Goal: Transaction & Acquisition: Subscribe to service/newsletter

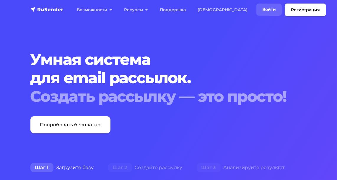
click at [256, 9] on link "Войти" at bounding box center [268, 10] width 25 height 12
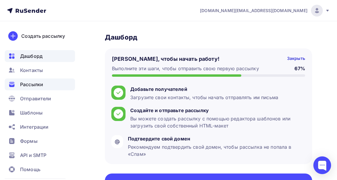
click at [36, 85] on span "Рассылки" at bounding box center [31, 84] width 23 height 7
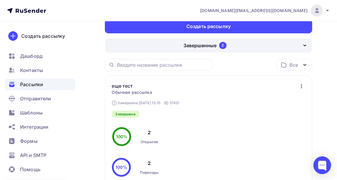
scroll to position [4, 0]
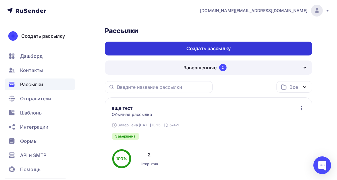
click at [257, 47] on div "Создать рассылку" at bounding box center [208, 49] width 207 height 14
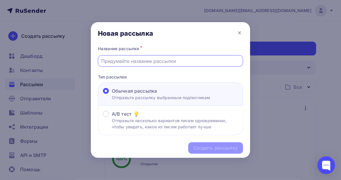
click at [177, 62] on input "text" at bounding box center [171, 61] width 138 height 7
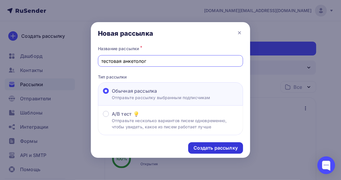
type input "тестовая анкетолог"
click at [200, 148] on div "Создать рассылку" at bounding box center [216, 148] width 44 height 7
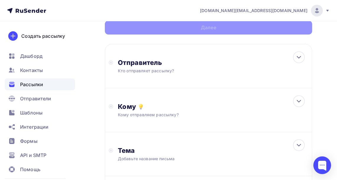
scroll to position [54, 0]
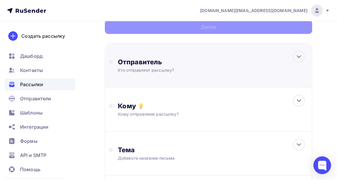
click at [186, 67] on div "Отправитель Кто отправляет рассылку? Email * an4es.here@gmail.com an4es.here@gm…" at bounding box center [182, 65] width 128 height 15
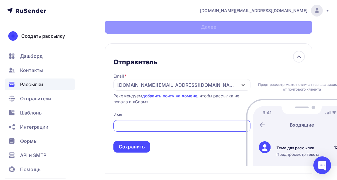
scroll to position [0, 0]
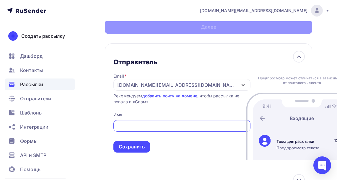
click at [131, 130] on input "text" at bounding box center [182, 126] width 130 height 7
click at [166, 83] on div "an4es.here@gmail.com" at bounding box center [176, 84] width 119 height 7
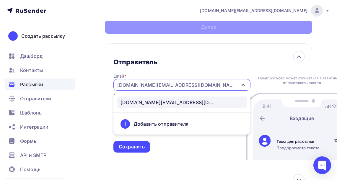
click at [148, 125] on div "Добавить отправителя" at bounding box center [160, 123] width 55 height 7
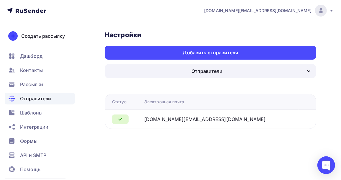
click at [181, 68] on div "Отправители" at bounding box center [210, 71] width 211 height 14
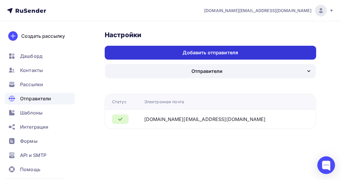
click at [186, 50] on div "Добавить отправителя" at bounding box center [211, 52] width 56 height 7
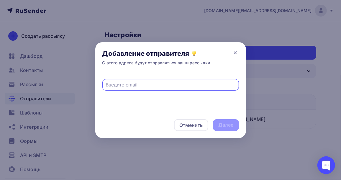
click at [150, 83] on input "text" at bounding box center [171, 84] width 130 height 7
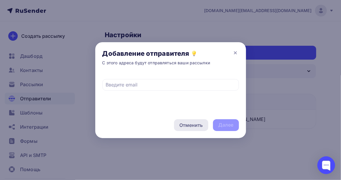
click at [176, 121] on div "Отменить" at bounding box center [191, 125] width 34 height 12
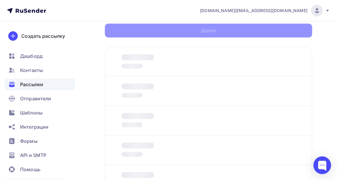
scroll to position [51, 0]
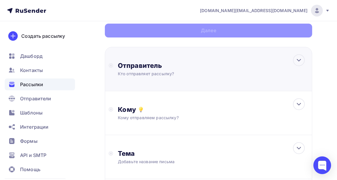
click at [157, 76] on div "Кто отправляет рассылку?" at bounding box center [175, 74] width 115 height 6
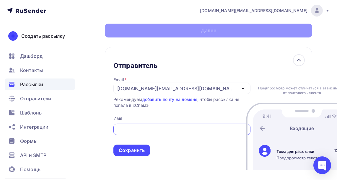
scroll to position [0, 0]
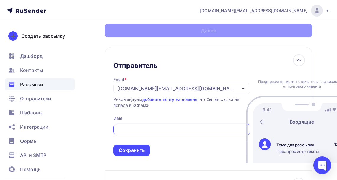
click at [128, 133] on input "text" at bounding box center [182, 129] width 130 height 7
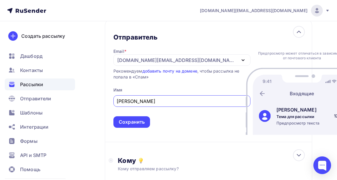
scroll to position [81, 0]
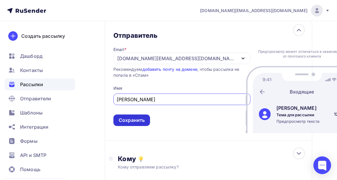
type input "Анна"
click at [137, 124] on div "Сохранить" at bounding box center [132, 120] width 26 height 7
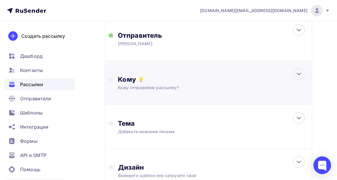
click at [149, 81] on div "Кому" at bounding box center [213, 79] width 190 height 8
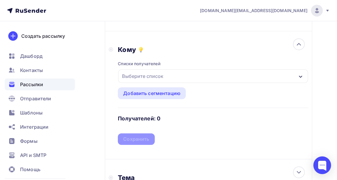
scroll to position [116, 0]
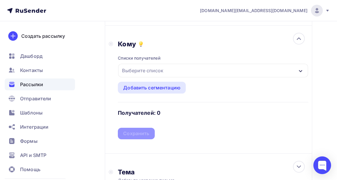
click at [148, 76] on div "Выберите список" at bounding box center [143, 70] width 46 height 11
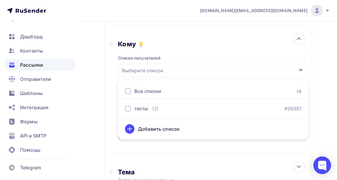
scroll to position [20, 0]
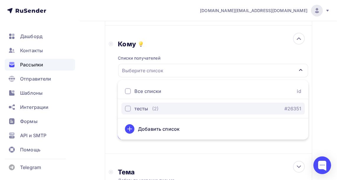
click at [139, 113] on button "тесты (2) #26351" at bounding box center [212, 109] width 183 height 12
click at [141, 111] on div "тесты" at bounding box center [141, 108] width 14 height 7
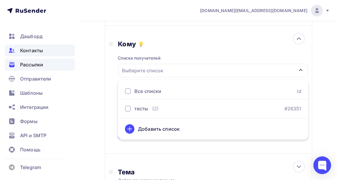
click at [49, 46] on div "Контакты" at bounding box center [40, 51] width 70 height 12
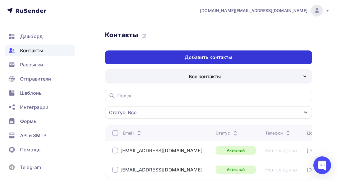
click at [216, 57] on div "Добавить контакты" at bounding box center [209, 57] width 48 height 7
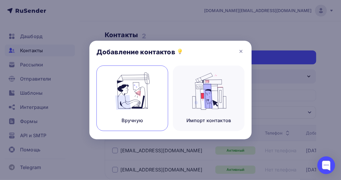
click at [140, 85] on img at bounding box center [133, 91] width 40 height 37
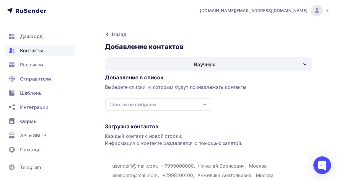
click at [134, 101] on div "Списки не выбраны" at bounding box center [132, 104] width 47 height 7
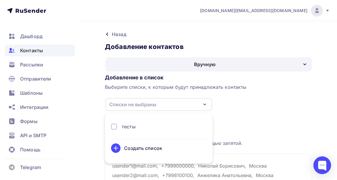
click at [130, 134] on div "тесты" at bounding box center [158, 129] width 95 height 12
click at [129, 128] on div "тесты" at bounding box center [129, 126] width 14 height 7
click at [221, 103] on div "Добавление в список Выберите списки, к которым будут принадлежать контакты тест…" at bounding box center [208, 92] width 207 height 40
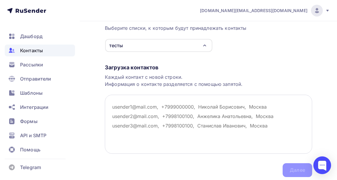
scroll to position [59, 0]
click at [173, 107] on textarea at bounding box center [208, 123] width 207 height 59
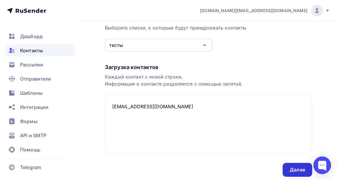
type textarea "anya.09.b@yandex.ru"
click at [289, 171] on div "Далее" at bounding box center [298, 170] width 30 height 14
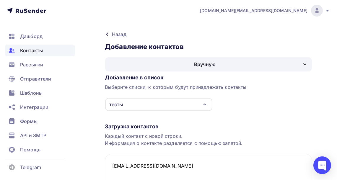
scroll to position [3, 0]
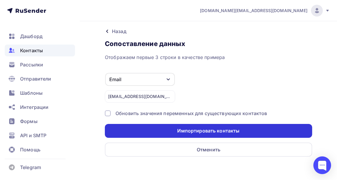
click at [198, 133] on div "Импортировать контакты" at bounding box center [208, 131] width 62 height 7
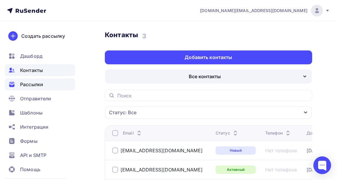
click at [46, 86] on div "Рассылки" at bounding box center [40, 85] width 70 height 12
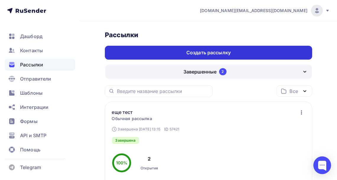
click at [168, 49] on div "Создать рассылку" at bounding box center [208, 53] width 207 height 14
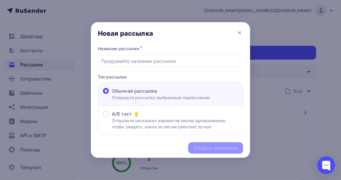
click at [180, 101] on p "Отправьте рассылку выбранным подписчикам" at bounding box center [161, 97] width 99 height 6
click at [112, 94] on input "Обычная рассылка Отправьте рассылку выбранным подписчикам" at bounding box center [112, 94] width 0 height 0
click at [160, 64] on input "text" at bounding box center [171, 61] width 138 height 7
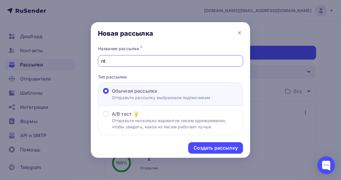
type input "n"
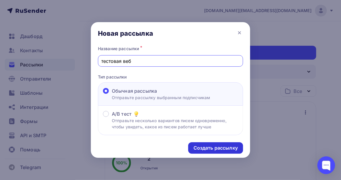
type input "тестовая веб"
click at [201, 150] on div "Создать рассылку" at bounding box center [216, 148] width 44 height 7
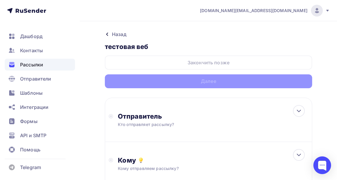
scroll to position [12, 0]
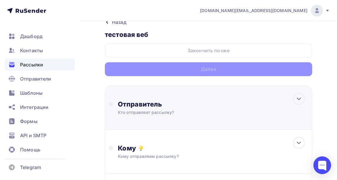
click at [213, 115] on div "Кто отправляет рассылку?" at bounding box center [175, 113] width 115 height 6
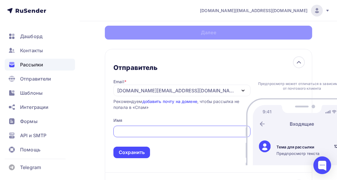
scroll to position [94, 0]
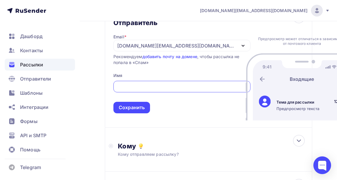
click at [153, 90] on input "text" at bounding box center [182, 86] width 130 height 7
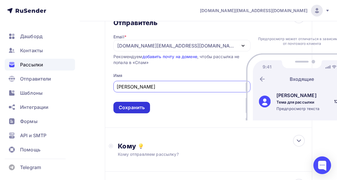
type input "анна"
click at [137, 111] on div "Сохранить" at bounding box center [132, 107] width 26 height 7
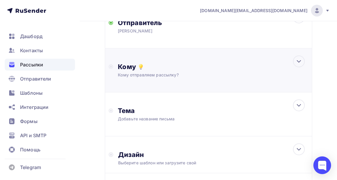
click at [152, 72] on div "Кому Кому отправляем рассылку? Списки получателей Выберите список Все списки id…" at bounding box center [213, 70] width 190 height 15
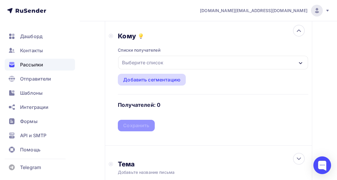
scroll to position [128, 0]
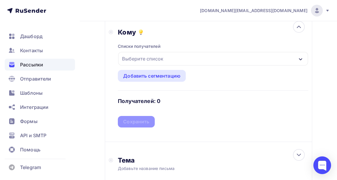
click at [161, 59] on div "Выберите список" at bounding box center [143, 58] width 46 height 11
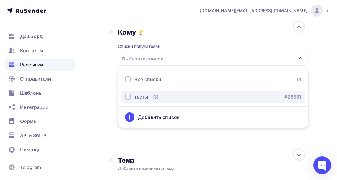
click at [154, 97] on div "(3)" at bounding box center [155, 96] width 6 height 7
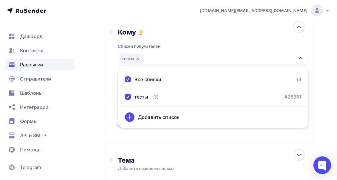
click at [168, 134] on div "Кому Списки получателей тесты Все списки id тесты (3) #26351 Добавить список До…" at bounding box center [208, 78] width 207 height 128
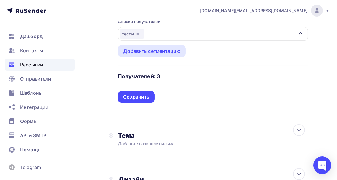
scroll to position [158, 0]
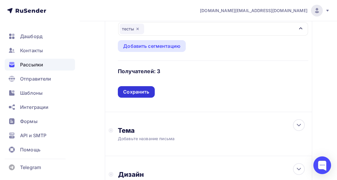
click at [142, 89] on div "Сохранить" at bounding box center [136, 92] width 26 height 7
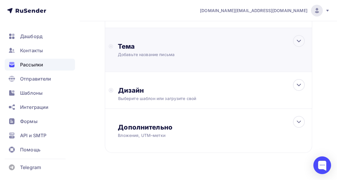
click at [162, 45] on div "Тема" at bounding box center [176, 46] width 117 height 8
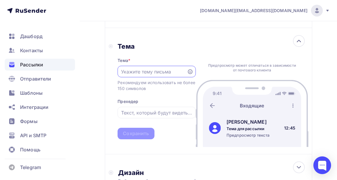
scroll to position [0, 0]
click at [158, 72] on input "text" at bounding box center [152, 71] width 63 height 7
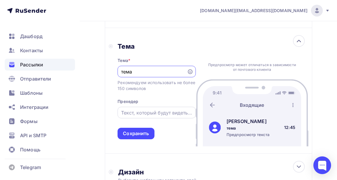
type input "тема"
click at [162, 118] on div at bounding box center [157, 113] width 78 height 12
click at [161, 115] on input "text" at bounding box center [156, 112] width 71 height 7
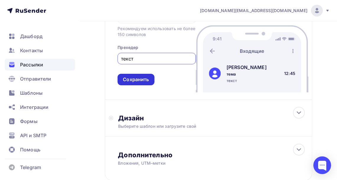
type input "текст"
click at [143, 83] on div "Сохранить" at bounding box center [136, 79] width 26 height 7
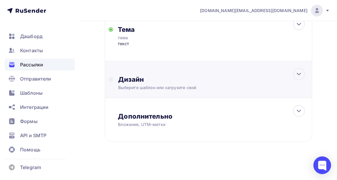
click at [158, 81] on div "Дизайн" at bounding box center [213, 79] width 190 height 8
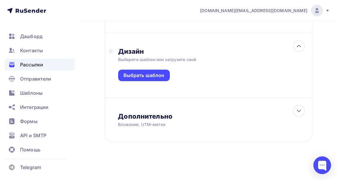
scroll to position [203, 0]
click at [154, 69] on div "Выбрать шаблон" at bounding box center [213, 77] width 190 height 28
click at [158, 81] on div "Выбрать шаблон" at bounding box center [213, 77] width 190 height 28
click at [155, 79] on div "Выбрать шаблон" at bounding box center [144, 76] width 52 height 12
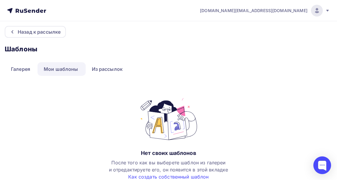
scroll to position [5, 0]
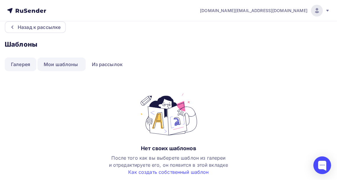
click at [18, 61] on link "Галерея" at bounding box center [21, 65] width 32 height 14
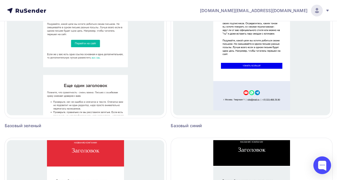
scroll to position [597, 0]
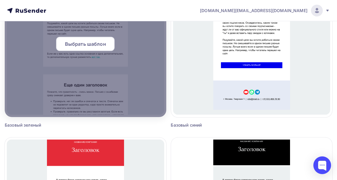
click at [127, 79] on div at bounding box center [86, 46] width 162 height 142
click at [88, 44] on span "Выбрать шаблон" at bounding box center [85, 43] width 41 height 7
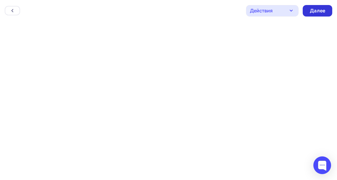
click at [306, 12] on div "Далее" at bounding box center [318, 11] width 30 height 12
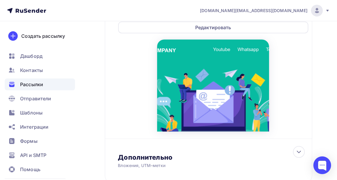
scroll to position [343, 0]
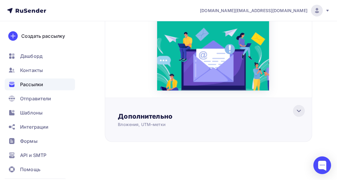
click at [301, 110] on icon at bounding box center [298, 110] width 7 height 7
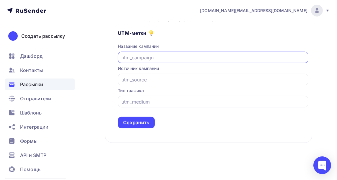
scroll to position [480, 0]
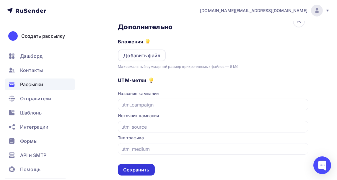
click at [129, 169] on div "Сохранить" at bounding box center [136, 170] width 26 height 7
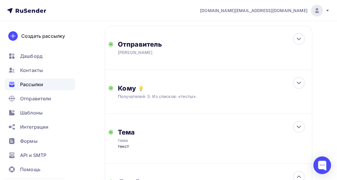
scroll to position [0, 0]
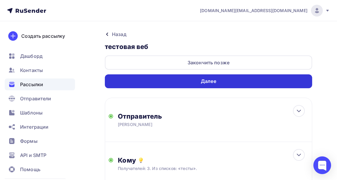
click at [239, 83] on div "Далее" at bounding box center [208, 81] width 207 height 14
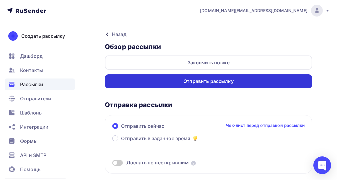
click at [219, 84] on div "Отправить рассылку" at bounding box center [208, 81] width 50 height 7
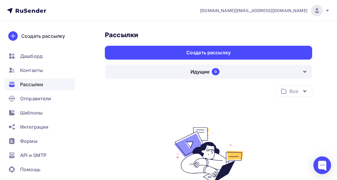
drag, startPoint x: 305, startPoint y: 85, endPoint x: 305, endPoint y: 88, distance: 3.5
click at [305, 85] on div "Рассылки Рассылки Создать рассылку [GEOGRAPHIC_DATA] 0 Идущие 0 Завершенные 3 И…" at bounding box center [208, 149] width 207 height 236
click at [305, 91] on icon "button" at bounding box center [305, 91] width 2 height 1
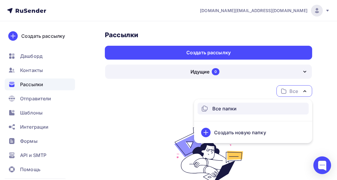
drag, startPoint x: 305, startPoint y: 91, endPoint x: 307, endPoint y: 84, distance: 6.7
click at [306, 91] on icon "button" at bounding box center [304, 91] width 7 height 7
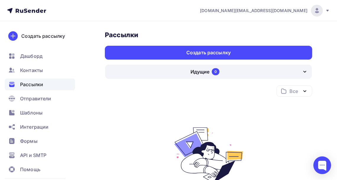
click at [306, 74] on icon "button" at bounding box center [304, 71] width 7 height 7
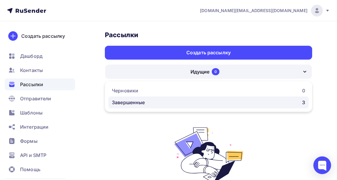
click at [209, 101] on div "Завершенные 3" at bounding box center [208, 102] width 193 height 7
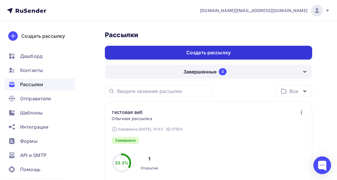
click at [197, 53] on div "Создать рассылку" at bounding box center [208, 52] width 44 height 7
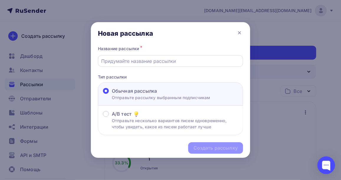
click at [158, 64] on input "text" at bounding box center [171, 61] width 138 height 7
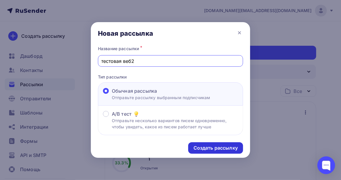
type input "тестовая веб2"
click at [203, 146] on div "Создать рассылку" at bounding box center [216, 148] width 44 height 7
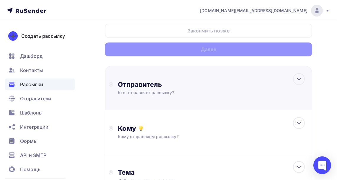
scroll to position [32, 0]
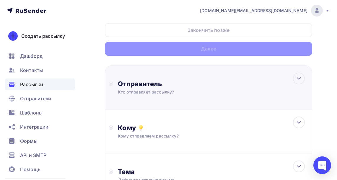
click at [187, 93] on div "Кто отправляет рассылку?" at bounding box center [175, 92] width 115 height 6
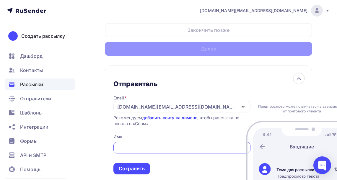
scroll to position [0, 0]
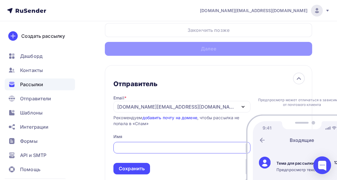
click at [156, 151] on input "text" at bounding box center [182, 147] width 130 height 7
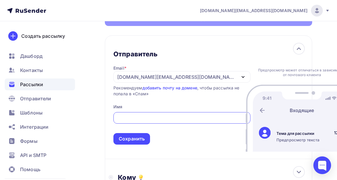
click at [152, 122] on input "text" at bounding box center [182, 118] width 130 height 7
type input "пп"
click at [140, 142] on div "Сохранить" at bounding box center [132, 139] width 26 height 7
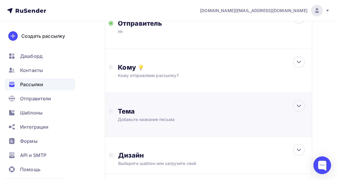
scroll to position [94, 0]
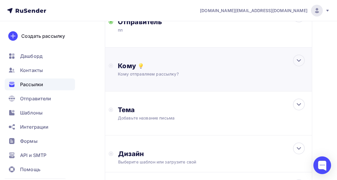
click at [149, 72] on div "Кому отправляем рассылку?" at bounding box center [203, 74] width 171 height 6
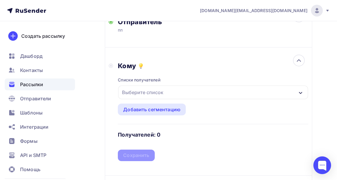
click at [143, 93] on div "Выберите список" at bounding box center [143, 92] width 46 height 11
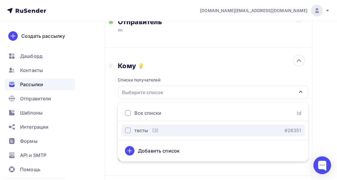
click at [147, 127] on div "тесты" at bounding box center [141, 130] width 14 height 7
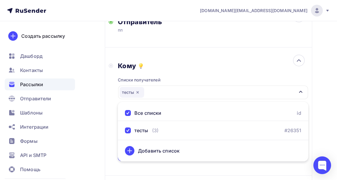
click at [196, 71] on div "Списки получателей тесты Все списки id тесты (3) #26351 Добавить список Добавит…" at bounding box center [213, 115] width 190 height 91
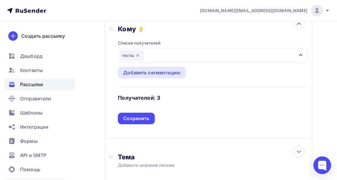
scroll to position [134, 0]
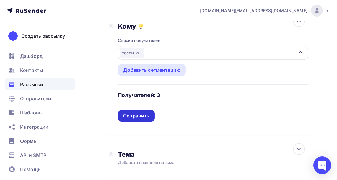
click at [143, 119] on div "Сохранить" at bounding box center [136, 115] width 26 height 7
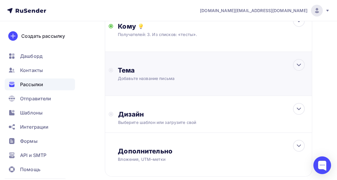
click at [142, 84] on div "Тема Добавьте название письма Тема * Рекомендуем использовать не более 150 симв…" at bounding box center [208, 74] width 207 height 44
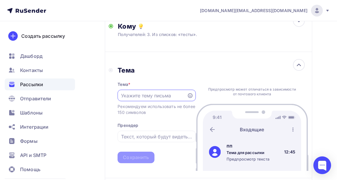
scroll to position [0, 0]
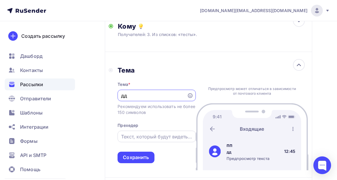
type input "дд"
click at [142, 131] on div at bounding box center [157, 137] width 78 height 12
click at [141, 135] on input "text" at bounding box center [156, 136] width 71 height 7
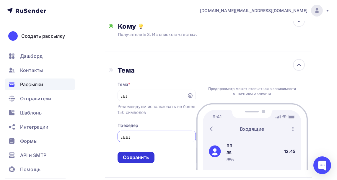
type input "ддд"
click at [141, 157] on div "Сохранить" at bounding box center [136, 157] width 26 height 7
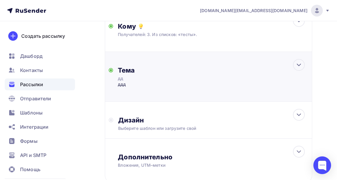
scroll to position [175, 0]
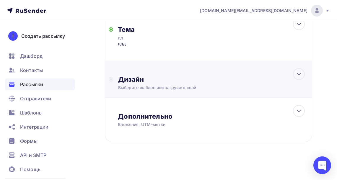
click at [151, 81] on div "Дизайн" at bounding box center [213, 79] width 190 height 8
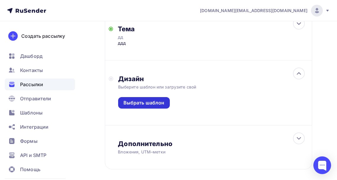
click at [153, 103] on div "Выбрать шаблон" at bounding box center [143, 103] width 41 height 7
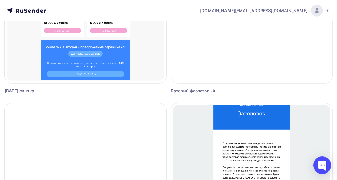
scroll to position [483, 0]
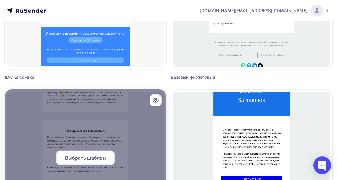
click at [107, 122] on div at bounding box center [86, 160] width 162 height 142
click at [92, 157] on span "Выбрать шаблон" at bounding box center [85, 157] width 41 height 7
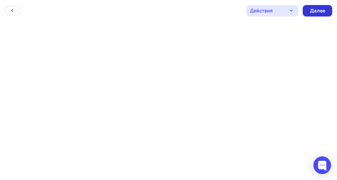
click at [320, 12] on div "Далее" at bounding box center [317, 10] width 15 height 7
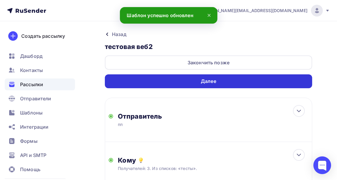
click at [260, 84] on div "Далее" at bounding box center [208, 81] width 207 height 14
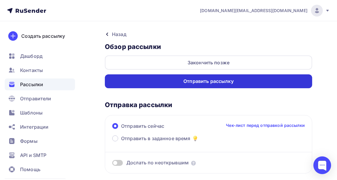
click at [236, 83] on div "Отправить рассылку" at bounding box center [208, 81] width 207 height 14
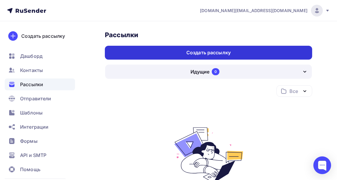
click at [190, 52] on div "Создать рассылку" at bounding box center [208, 52] width 44 height 7
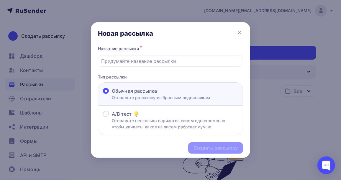
click at [140, 95] on p "Отправьте рассылку выбранным подписчикам" at bounding box center [161, 97] width 99 height 6
click at [112, 94] on input "Обычная рассылка Отправьте рассылку выбранным подписчикам" at bounding box center [112, 94] width 0 height 0
click at [152, 57] on div at bounding box center [170, 61] width 145 height 12
click at [151, 61] on input "text" at bounding box center [171, 61] width 138 height 7
click at [240, 35] on icon at bounding box center [239, 32] width 7 height 7
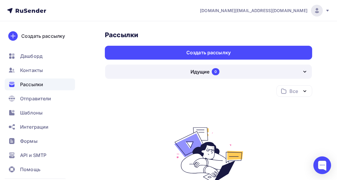
click at [213, 110] on div "Все Все папки Создать новую папку Нет идущих рассылок Создайте новую рассылку и…" at bounding box center [208, 161] width 207 height 152
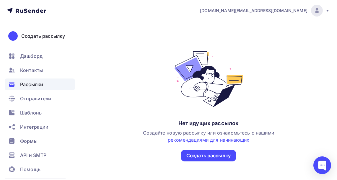
scroll to position [110, 0]
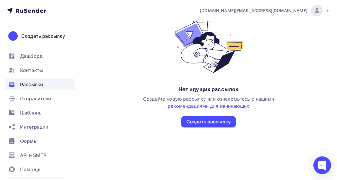
click at [34, 86] on span "Рассылки" at bounding box center [31, 84] width 23 height 7
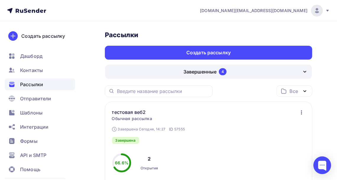
click at [256, 70] on div "Завершенные 4" at bounding box center [208, 72] width 207 height 14
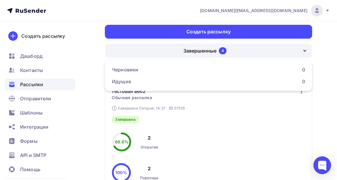
click at [244, 51] on div "Завершенные 4" at bounding box center [208, 51] width 207 height 14
click at [232, 48] on div "Завершенные 4" at bounding box center [208, 51] width 207 height 14
click at [230, 108] on div "Завершена Сегодня, 14:27 ID 57555 тестовая веб2 Статистика Обзор рассылки Копир…" at bounding box center [179, 105] width 135 height 35
click at [235, 56] on div "Завершенные 4" at bounding box center [208, 51] width 207 height 14
click at [231, 108] on div "Завершена Сегодня, 14:27 ID 57555 тестовая веб2 Статистика Обзор рассылки Копир…" at bounding box center [179, 105] width 135 height 35
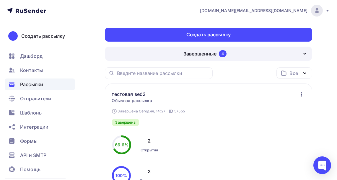
scroll to position [0, 0]
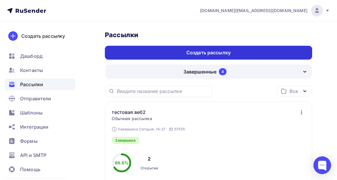
click at [211, 53] on div "Создать рассылку" at bounding box center [208, 52] width 44 height 7
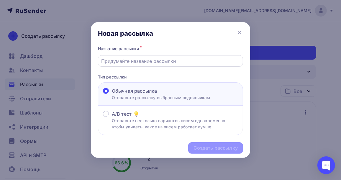
click at [169, 60] on input "text" at bounding box center [171, 61] width 138 height 7
type input "тестовая анкетолог"
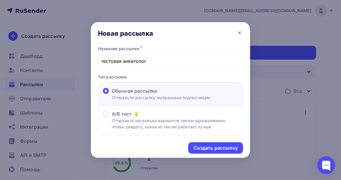
click at [202, 155] on div "Создать рассылку" at bounding box center [170, 148] width 159 height 26
click at [201, 149] on div "Создать рассылку" at bounding box center [216, 148] width 44 height 7
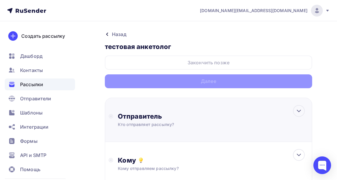
click at [203, 119] on div "Отправитель" at bounding box center [182, 116] width 128 height 8
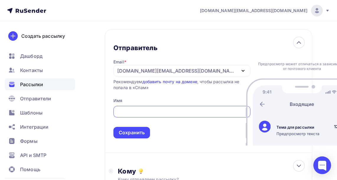
scroll to position [69, 0]
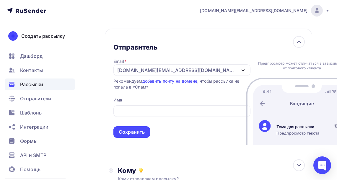
click at [170, 125] on span "Сохранить" at bounding box center [181, 120] width 137 height 35
click at [165, 115] on input "text" at bounding box center [182, 111] width 130 height 7
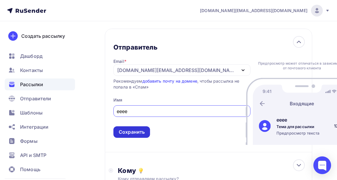
type input "ееее"
click at [145, 136] on div "Сохранить" at bounding box center [132, 132] width 26 height 7
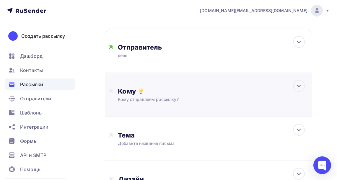
click at [145, 108] on div "Кому Кому отправляем рассылку? Списки получателей Выберите список Все списки id…" at bounding box center [208, 95] width 207 height 44
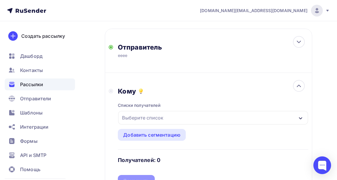
click at [143, 121] on div "Выберите список" at bounding box center [143, 117] width 46 height 11
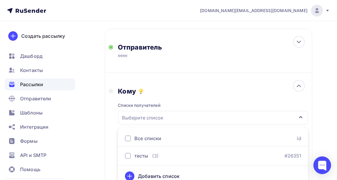
scroll to position [76, 0]
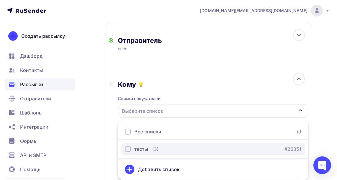
click at [128, 147] on div "button" at bounding box center [128, 149] width 6 height 6
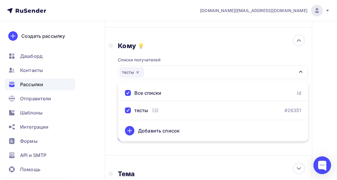
click at [115, 95] on div "Кому Списки получателей тесты Все списки id тесты (3) #26351 Добавить список До…" at bounding box center [209, 92] width 200 height 100
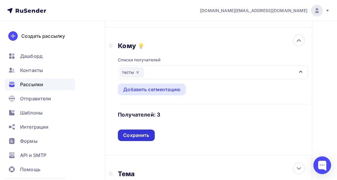
click at [141, 136] on div "Сохранить" at bounding box center [136, 135] width 26 height 7
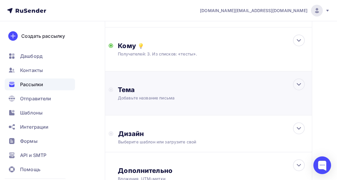
click at [146, 100] on div "Добавьте название письма" at bounding box center [170, 98] width 105 height 6
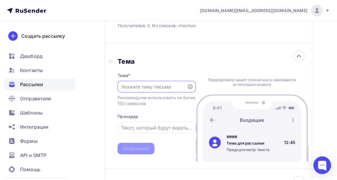
scroll to position [146, 0]
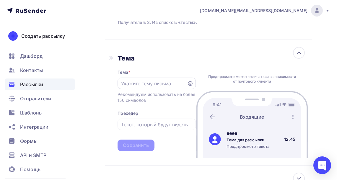
click at [145, 88] on div at bounding box center [157, 84] width 78 height 12
click at [141, 78] on div at bounding box center [157, 84] width 78 height 12
click at [141, 81] on input "text" at bounding box center [152, 83] width 63 height 7
click at [189, 83] on icon at bounding box center [190, 83] width 5 height 5
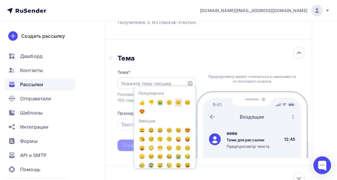
click at [182, 103] on span "😐" at bounding box center [179, 102] width 8 height 9
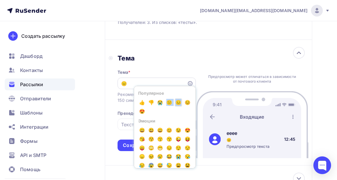
click at [182, 103] on span "😐" at bounding box center [179, 102] width 8 height 9
type input "😐😐😐"
click at [127, 126] on input "text" at bounding box center [156, 124] width 71 height 7
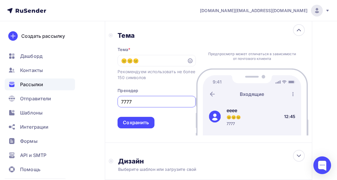
scroll to position [169, 0]
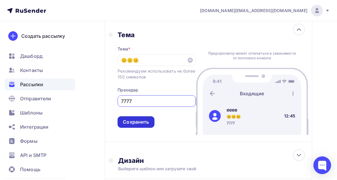
type input "7777"
click at [140, 125] on div "Сохранить" at bounding box center [136, 122] width 26 height 7
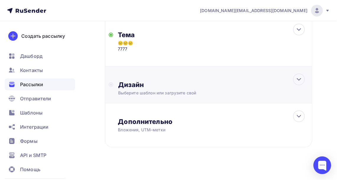
scroll to position [175, 0]
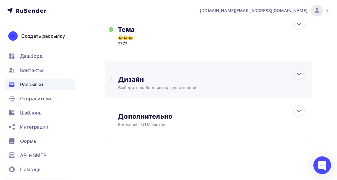
click at [151, 82] on div "Дизайн" at bounding box center [213, 79] width 190 height 8
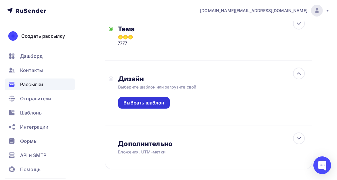
click at [148, 103] on div "Выбрать шаблон" at bounding box center [143, 103] width 41 height 7
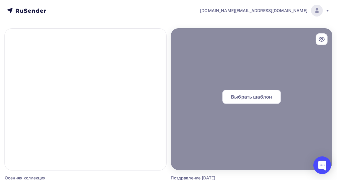
scroll to position [223, 0]
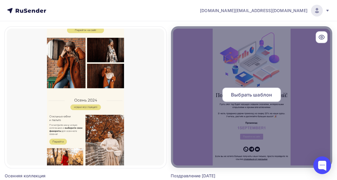
click at [210, 82] on div at bounding box center [252, 97] width 162 height 142
click at [242, 94] on span "Выбрать шаблон" at bounding box center [251, 94] width 41 height 7
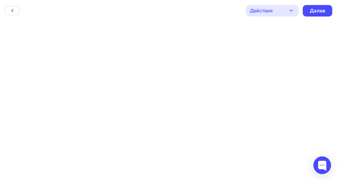
scroll to position [1, 0]
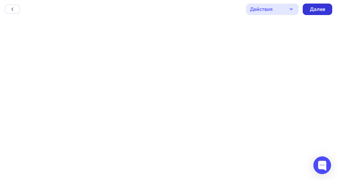
click at [313, 9] on div "Далее" at bounding box center [317, 9] width 15 height 7
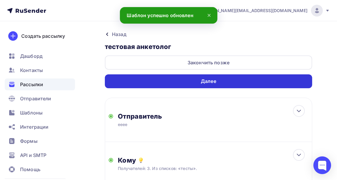
click at [234, 83] on div "Далее" at bounding box center [208, 81] width 207 height 14
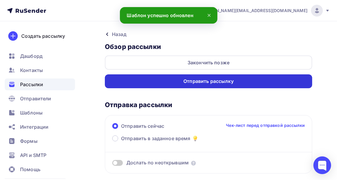
click at [225, 78] on div "Отправить рассылку" at bounding box center [208, 81] width 50 height 7
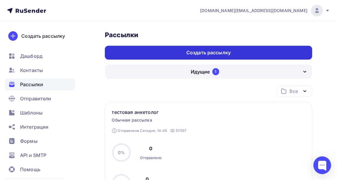
click at [171, 58] on div "Создать рассылку" at bounding box center [208, 53] width 207 height 14
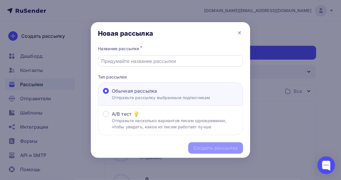
click at [169, 58] on input "text" at bounding box center [171, 61] width 138 height 7
click at [159, 63] on input "text" at bounding box center [171, 61] width 138 height 7
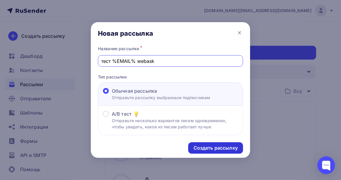
type input "тест %EMAIL% webask"
click at [226, 148] on div "Создать рассылку" at bounding box center [216, 148] width 44 height 7
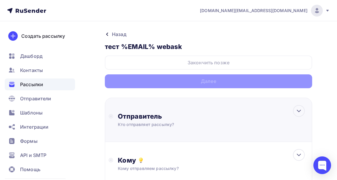
click at [174, 121] on div "Отправитель Кто отправляет рассылку? Email * [DOMAIN_NAME][EMAIL_ADDRESS][DOMAI…" at bounding box center [182, 119] width 128 height 15
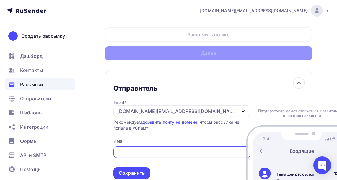
scroll to position [28, 0]
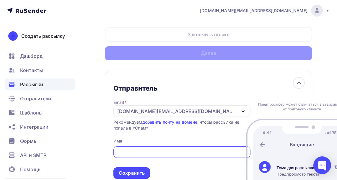
click at [144, 156] on input "text" at bounding box center [182, 152] width 130 height 7
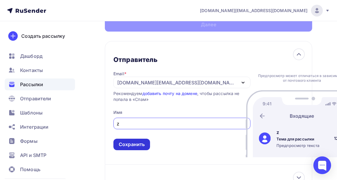
type input "z"
click at [142, 148] on div "Сохранить" at bounding box center [132, 144] width 26 height 7
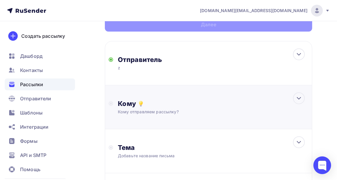
click at [144, 112] on div "Кому отправляем рассылку?" at bounding box center [203, 112] width 171 height 6
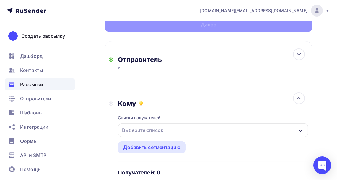
click at [141, 133] on div "Выберите список" at bounding box center [143, 130] width 46 height 11
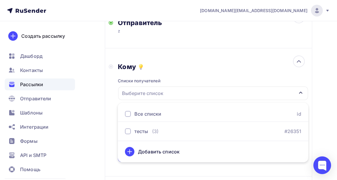
scroll to position [94, 0]
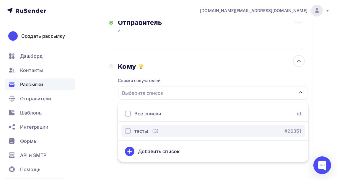
click at [132, 130] on div "тесты" at bounding box center [136, 131] width 23 height 7
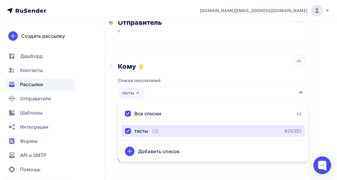
click at [195, 91] on div "тесты" at bounding box center [213, 93] width 190 height 14
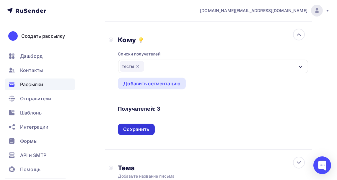
click at [140, 132] on div "Сохранить" at bounding box center [136, 129] width 26 height 7
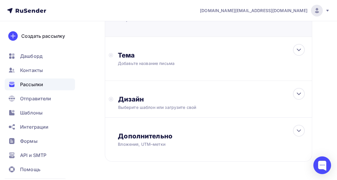
scroll to position [149, 0]
click at [146, 81] on div "Тема Добавьте название письма Тема * Рекомендуем использовать не более 150 симв…" at bounding box center [208, 59] width 207 height 44
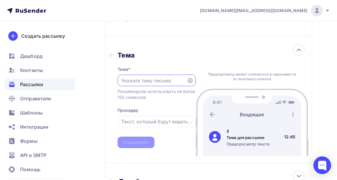
scroll to position [0, 0]
click at [147, 79] on input "text" at bounding box center [152, 80] width 63 height 7
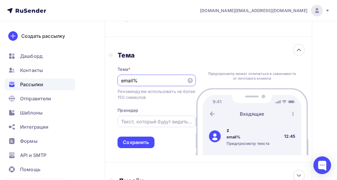
type input "email%"
click at [138, 124] on input "text" at bounding box center [156, 121] width 71 height 7
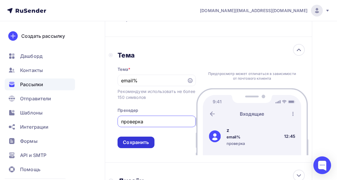
type input "проверка"
click at [136, 141] on div "Сохранить" at bounding box center [136, 142] width 26 height 7
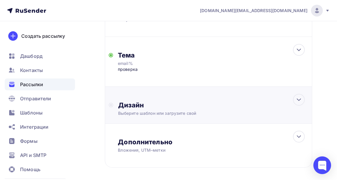
click at [149, 96] on div "Дизайн Выберите шаблон или загрузите свой" at bounding box center [208, 105] width 207 height 37
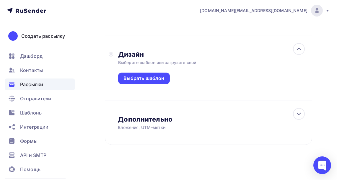
scroll to position [200, 0]
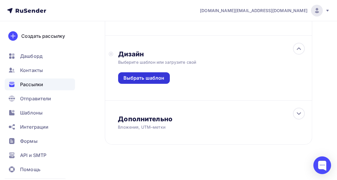
click at [149, 79] on div "Выбрать шаблон" at bounding box center [143, 78] width 41 height 7
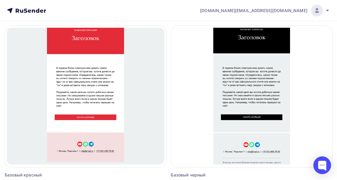
scroll to position [716, 0]
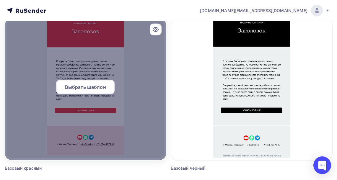
click at [81, 87] on span "Выбрать шаблон" at bounding box center [85, 87] width 41 height 7
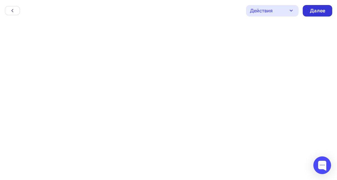
click at [317, 11] on div "Далее" at bounding box center [317, 10] width 15 height 7
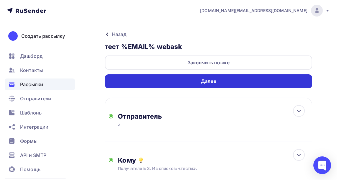
click at [208, 79] on div "Далее" at bounding box center [208, 81] width 15 height 7
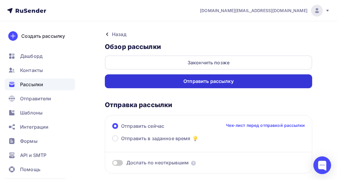
click at [255, 81] on div "Отправить рассылку" at bounding box center [208, 81] width 207 height 14
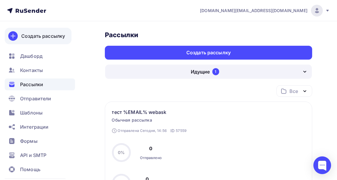
click at [50, 36] on div "Создать рассылку" at bounding box center [43, 35] width 44 height 7
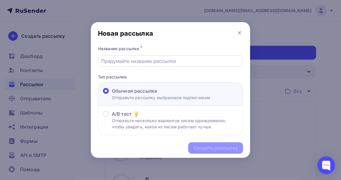
click at [137, 62] on input "text" at bounding box center [171, 61] width 138 height 7
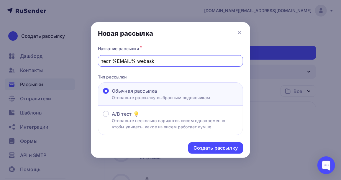
click at [134, 61] on input "тест %EMAIL% webask" at bounding box center [171, 61] width 138 height 7
type input "тест {{email}} webask"
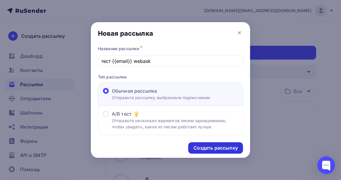
click at [190, 151] on div "Создать рассылку" at bounding box center [215, 148] width 55 height 12
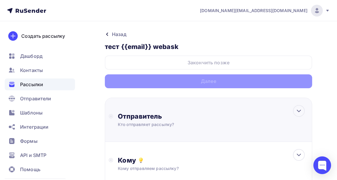
click at [146, 117] on div "Отправитель" at bounding box center [182, 116] width 128 height 8
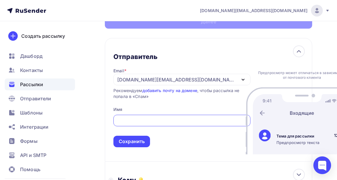
scroll to position [67, 0]
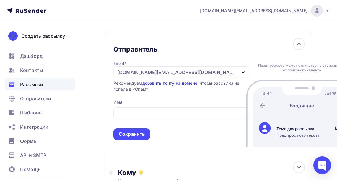
click at [168, 82] on link "добавить почту на домене" at bounding box center [169, 83] width 55 height 5
click at [161, 75] on div "[DOMAIN_NAME][EMAIL_ADDRESS][DOMAIN_NAME]" at bounding box center [176, 72] width 119 height 7
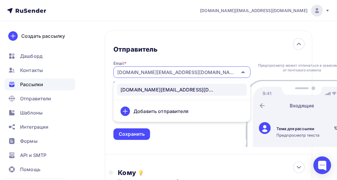
click at [161, 75] on div "[DOMAIN_NAME][EMAIL_ADDRESS][DOMAIN_NAME]" at bounding box center [176, 72] width 119 height 7
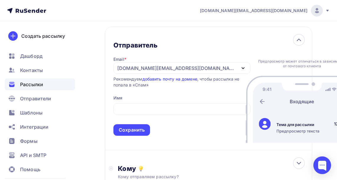
scroll to position [73, 0]
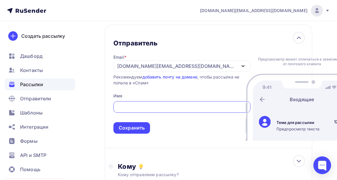
click at [151, 111] on input "text" at bounding box center [182, 107] width 130 height 7
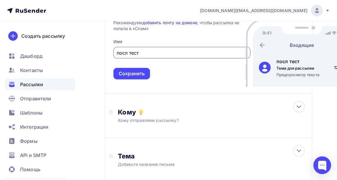
scroll to position [130, 0]
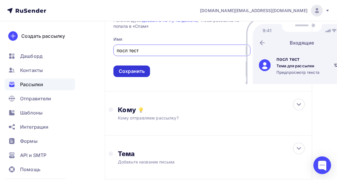
type input "посл тест"
click at [142, 75] on div "Сохранить" at bounding box center [132, 71] width 26 height 7
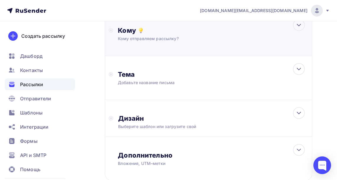
click at [152, 43] on div "Кому Кому отправляем рассылку? Списки получателей Выберите список Все списки id…" at bounding box center [208, 34] width 207 height 44
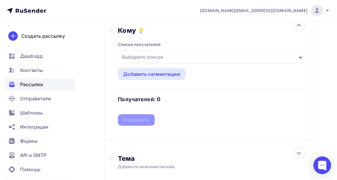
click at [160, 48] on div "Списки получателей Выберите список Все списки id тесты (3) #26351 Добавить спис…" at bounding box center [213, 80] width 190 height 91
click at [161, 60] on div "Выберите список" at bounding box center [143, 57] width 46 height 11
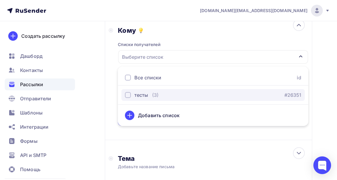
click at [125, 93] on div "button" at bounding box center [128, 95] width 6 height 6
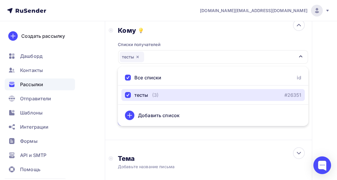
click at [239, 53] on div "тесты" at bounding box center [213, 57] width 190 height 14
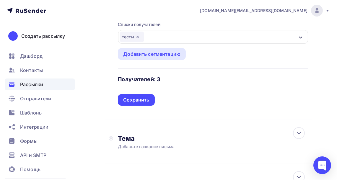
scroll to position [151, 0]
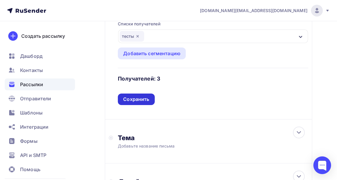
click at [139, 100] on div "Сохранить" at bounding box center [136, 99] width 26 height 7
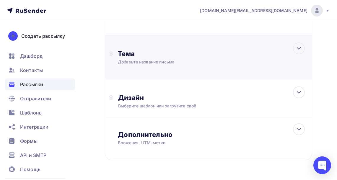
click at [145, 68] on div "Тема Добавьте название письма Тема * Рекомендуем использовать не более 150 симв…" at bounding box center [208, 57] width 207 height 44
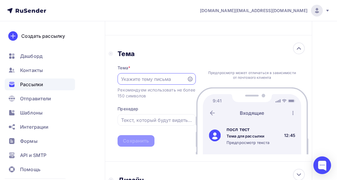
scroll to position [0, 0]
click at [141, 81] on input "text" at bounding box center [152, 79] width 63 height 7
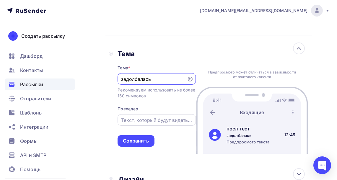
type input "задолбалась"
click at [139, 126] on div at bounding box center [157, 120] width 78 height 12
click at [138, 123] on input "text" at bounding box center [156, 120] width 71 height 7
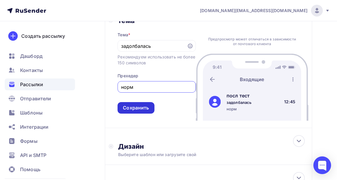
type input "норм"
click at [136, 107] on div "Сохранить" at bounding box center [136, 108] width 26 height 7
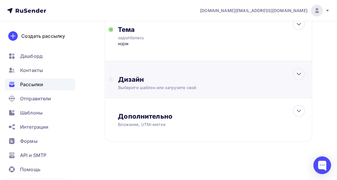
click at [144, 82] on div "Дизайн" at bounding box center [213, 79] width 190 height 8
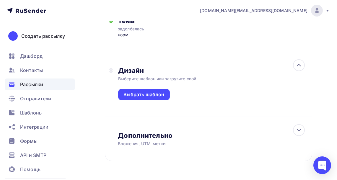
scroll to position [203, 0]
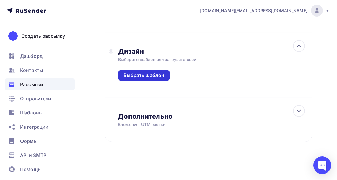
click at [143, 75] on div "Выбрать шаблон" at bounding box center [143, 75] width 41 height 7
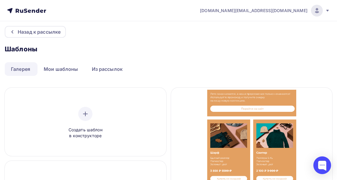
click at [24, 73] on link "Галерея" at bounding box center [21, 69] width 32 height 14
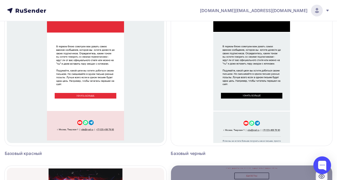
scroll to position [728, 0]
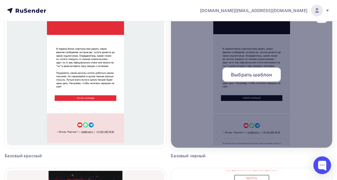
click at [250, 86] on div "Выбрать шаблон" at bounding box center [252, 77] width 162 height 19
click at [246, 75] on span "Выбрать шаблон" at bounding box center [251, 74] width 41 height 7
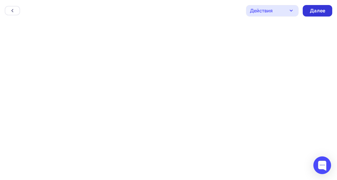
click at [320, 9] on div "Далее" at bounding box center [317, 10] width 15 height 7
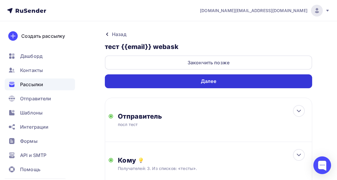
click at [182, 78] on div "Далее" at bounding box center [208, 81] width 207 height 14
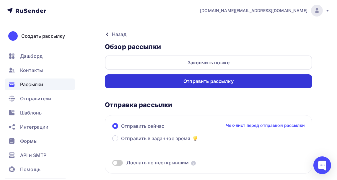
click at [191, 80] on div "Отправить рассылку" at bounding box center [208, 81] width 50 height 7
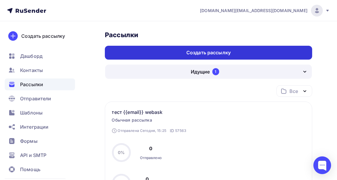
click at [169, 54] on div "Создать рассылку" at bounding box center [208, 53] width 207 height 14
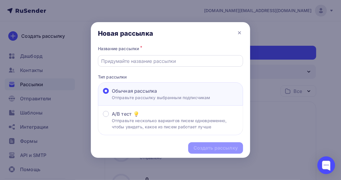
click at [167, 59] on input "text" at bounding box center [171, 61] width 138 height 7
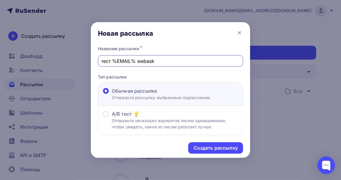
drag, startPoint x: 158, startPoint y: 60, endPoint x: 113, endPoint y: 60, distance: 45.2
click at [113, 60] on input "тест %EMAIL% webask" at bounding box center [171, 61] width 138 height 7
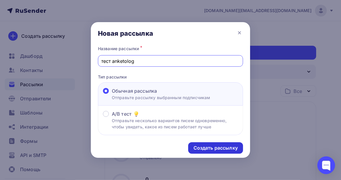
type input "тест anketolog"
click at [206, 149] on div "Создать рассылку" at bounding box center [216, 148] width 44 height 7
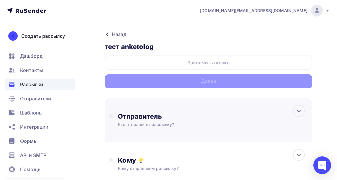
click at [184, 115] on div "Отправитель" at bounding box center [182, 116] width 128 height 8
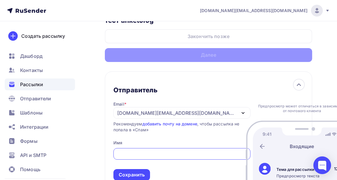
scroll to position [30, 0]
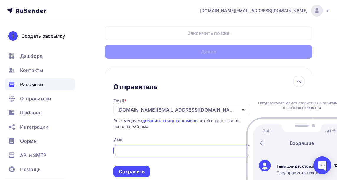
click at [152, 154] on input "text" at bounding box center [182, 150] width 130 height 7
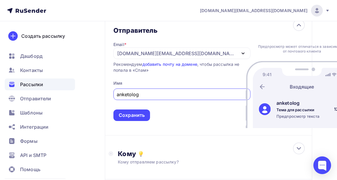
scroll to position [89, 0]
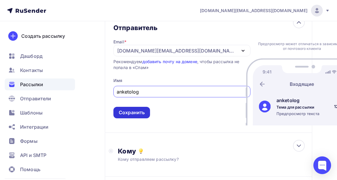
type input "anketolog"
click at [138, 116] on div "Сохранить" at bounding box center [132, 112] width 26 height 7
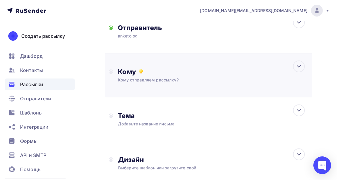
click at [145, 86] on div "Кому Кому отправляем рассылку? Списки получателей Выберите список Все списки id…" at bounding box center [208, 75] width 207 height 44
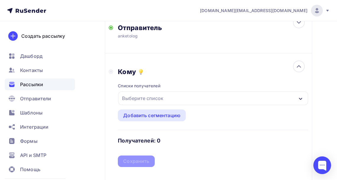
click at [144, 100] on div "Выберите список" at bounding box center [143, 98] width 46 height 11
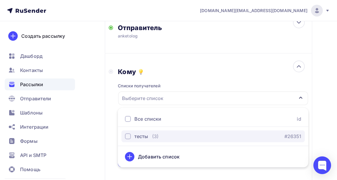
click at [145, 133] on div "тесты" at bounding box center [141, 136] width 14 height 7
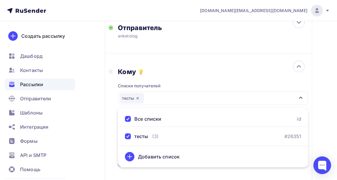
click at [184, 76] on div "Кому" at bounding box center [213, 72] width 190 height 8
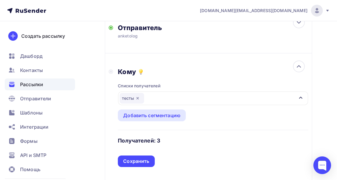
scroll to position [118, 0]
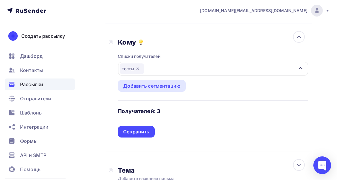
click at [287, 74] on div "тесты" at bounding box center [213, 69] width 190 height 14
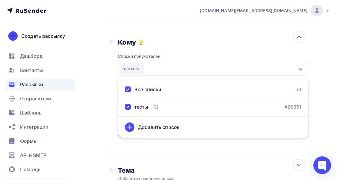
click at [207, 70] on div "тесты" at bounding box center [213, 69] width 190 height 14
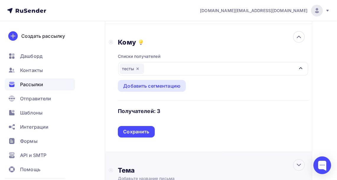
click at [147, 128] on div "Сохранить" at bounding box center [136, 132] width 37 height 12
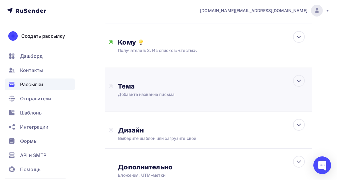
click at [158, 94] on div "Добавьте название письма" at bounding box center [170, 95] width 105 height 6
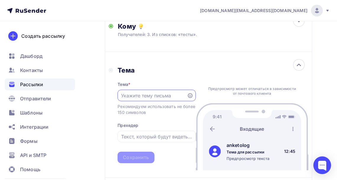
scroll to position [148, 0]
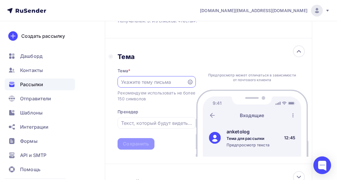
click at [156, 87] on div at bounding box center [157, 82] width 78 height 12
click at [149, 84] on input "text" at bounding box center [152, 82] width 63 height 7
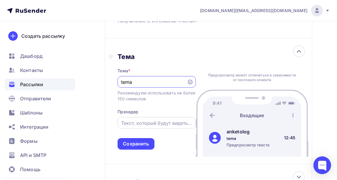
type input "tema"
click at [148, 125] on input "text" at bounding box center [156, 123] width 71 height 7
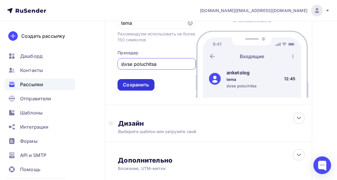
type input "s\vse poluchitsa"
click at [142, 81] on div "Сохранить" at bounding box center [136, 85] width 37 height 12
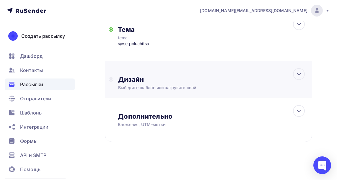
click at [151, 81] on div "Дизайн" at bounding box center [213, 79] width 190 height 8
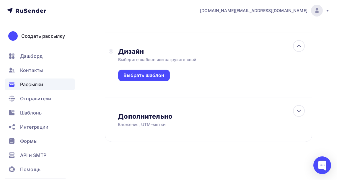
scroll to position [203, 0]
click at [167, 82] on div "Выбрать шаблон" at bounding box center [213, 77] width 190 height 28
click at [155, 75] on div "Выбрать шаблон" at bounding box center [143, 75] width 41 height 7
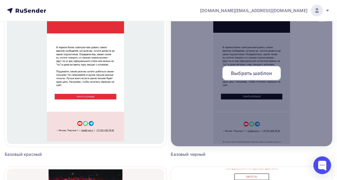
scroll to position [738, 0]
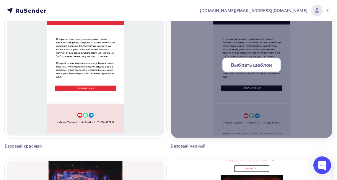
click at [239, 70] on div "Выбрать шаблон" at bounding box center [251, 65] width 58 height 14
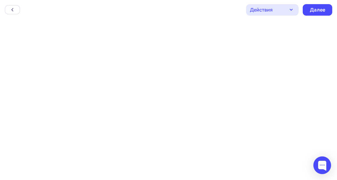
scroll to position [1, 0]
click at [312, 7] on div "Далее" at bounding box center [317, 9] width 15 height 7
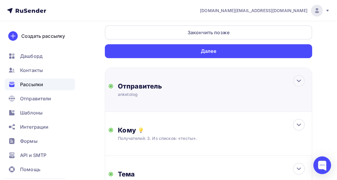
scroll to position [30, 0]
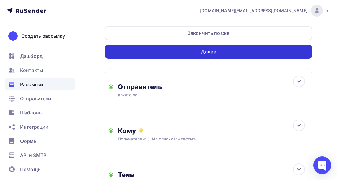
click at [206, 57] on div "Далее" at bounding box center [208, 52] width 207 height 14
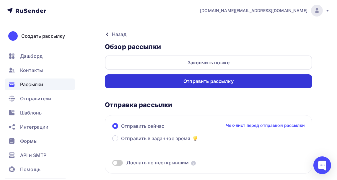
click at [200, 85] on div "Отправить рассылку" at bounding box center [208, 81] width 207 height 14
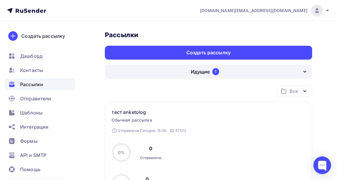
click at [304, 13] on span "[DOMAIN_NAME][EMAIL_ADDRESS][DOMAIN_NAME]" at bounding box center [253, 11] width 107 height 6
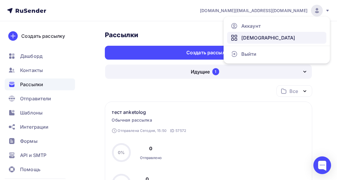
click at [260, 38] on link "[DEMOGRAPHIC_DATA]" at bounding box center [276, 38] width 99 height 12
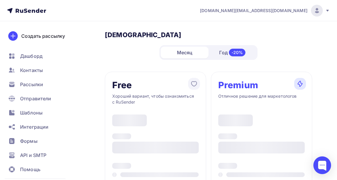
type input "500"
type input "100"
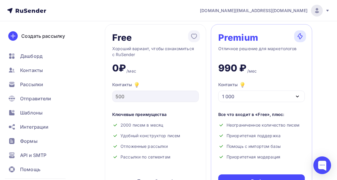
scroll to position [48, 0]
click at [154, 77] on div "Free Хороший вариант, чтобы ознакомиться с RuSender 0₽ /мес Контакты 500 Ключев…" at bounding box center [155, 110] width 101 height 172
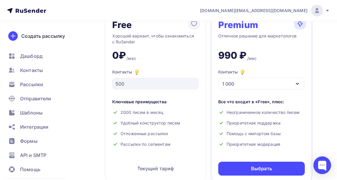
scroll to position [60, 0]
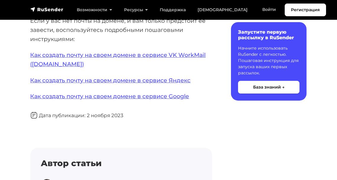
scroll to position [153, 0]
click at [85, 79] on link "Как создать почту на своем домене в сервисе Яндекс" at bounding box center [110, 80] width 160 height 7
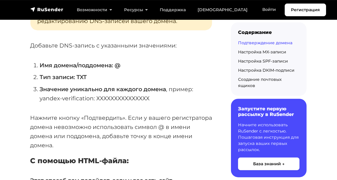
scroll to position [957, 0]
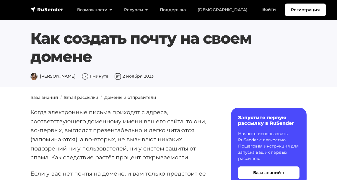
scroll to position [153, 0]
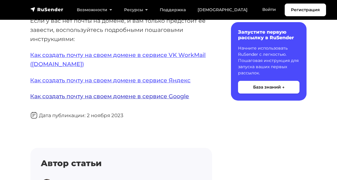
click at [97, 97] on link "Как создать почту на своем домене в сервисе Google" at bounding box center [109, 96] width 159 height 7
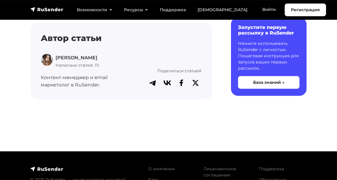
scroll to position [3740, 0]
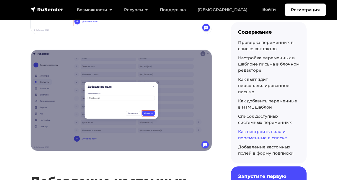
scroll to position [3027, 0]
